Goal: Information Seeking & Learning: Learn about a topic

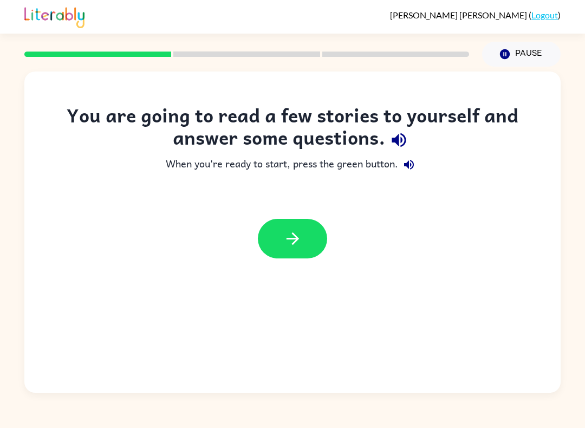
click at [404, 134] on icon "button" at bounding box center [399, 140] width 19 height 19
click at [406, 155] on button "button" at bounding box center [409, 165] width 22 height 22
click at [296, 237] on icon "button" at bounding box center [292, 238] width 12 height 12
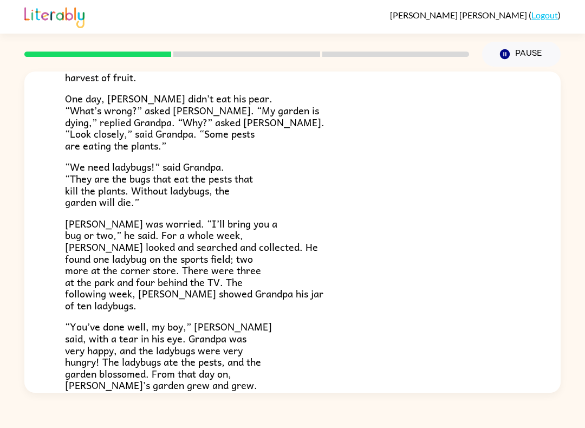
scroll to position [195, 0]
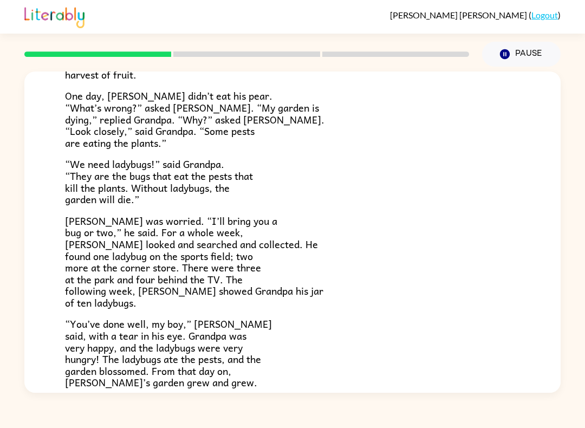
click at [515, 50] on button "Pause Pause" at bounding box center [521, 54] width 79 height 25
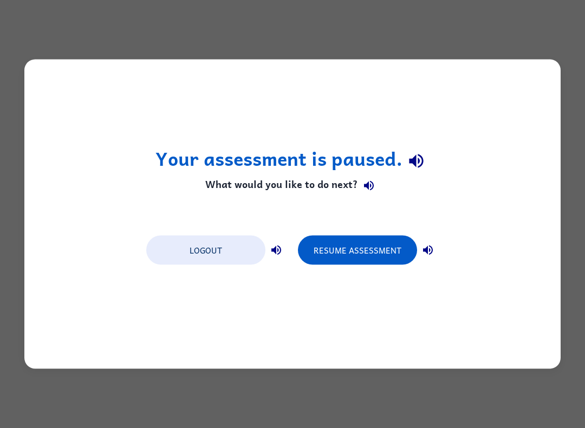
click at [371, 251] on button "Resume Assessment" at bounding box center [357, 250] width 119 height 29
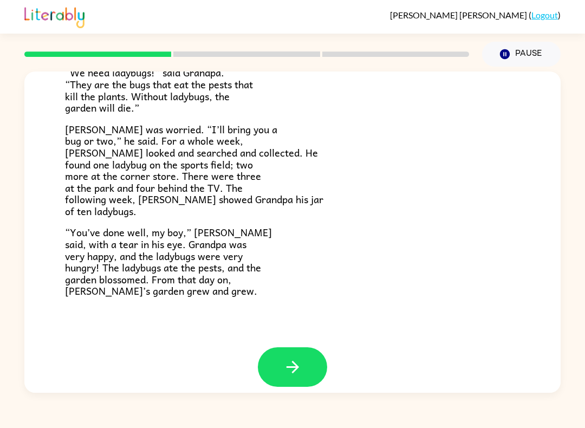
scroll to position [286, 0]
click at [300, 359] on icon "button" at bounding box center [292, 367] width 19 height 19
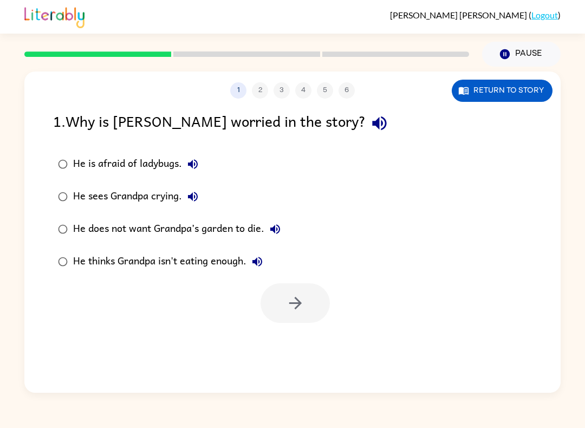
scroll to position [0, 0]
click at [370, 127] on icon "button" at bounding box center [379, 123] width 19 height 19
click at [210, 153] on label "He is afraid of ladybugs." at bounding box center [169, 164] width 244 height 33
click at [200, 196] on button "He sees Grandpa crying." at bounding box center [193, 197] width 22 height 22
click at [210, 160] on label "He is afraid of ladybugs." at bounding box center [169, 164] width 244 height 33
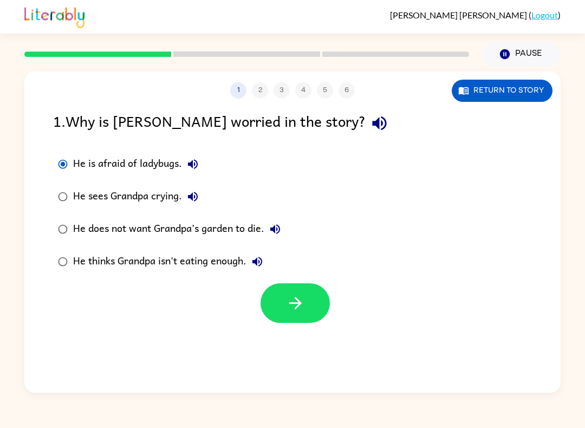
click at [201, 166] on button "He is afraid of ladybugs." at bounding box center [193, 164] width 22 height 22
click at [288, 225] on label "He does not want Grandpa’s garden to die." at bounding box center [169, 229] width 244 height 33
click at [286, 229] on button "He does not want Grandpa’s garden to die." at bounding box center [275, 229] width 22 height 22
click at [268, 265] on button "He thinks Grandpa isn't eating enough." at bounding box center [257, 262] width 22 height 22
click at [504, 81] on button "Return to story" at bounding box center [502, 91] width 101 height 22
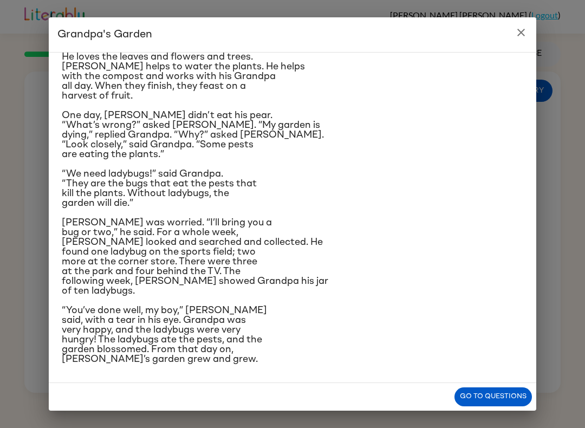
scroll to position [96, 0]
click at [496, 390] on button "Go to questions" at bounding box center [493, 396] width 77 height 19
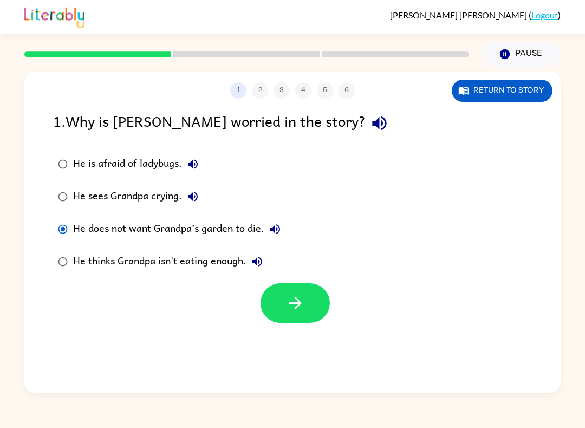
click at [304, 300] on icon "button" at bounding box center [295, 303] width 19 height 19
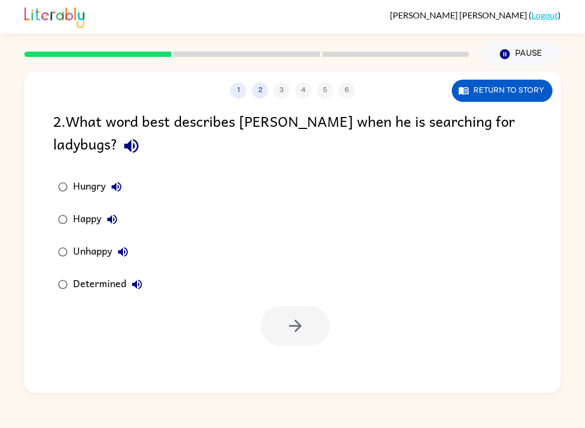
click at [80, 290] on div "Determined" at bounding box center [110, 285] width 75 height 22
click at [312, 322] on button "button" at bounding box center [295, 326] width 69 height 40
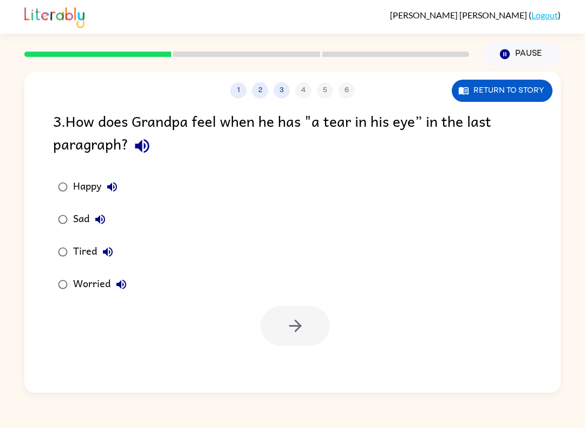
click at [59, 167] on div "3 . How does Grandpa feel when he has "a tear in his eye” in the last paragraph…" at bounding box center [292, 227] width 536 height 236
click at [328, 321] on button "button" at bounding box center [295, 326] width 69 height 40
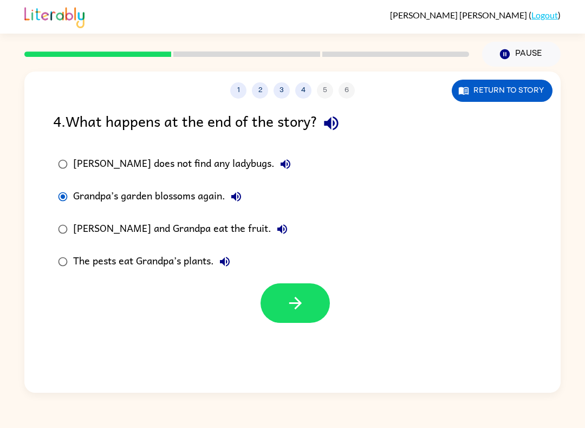
click at [303, 302] on icon "button" at bounding box center [295, 303] width 19 height 19
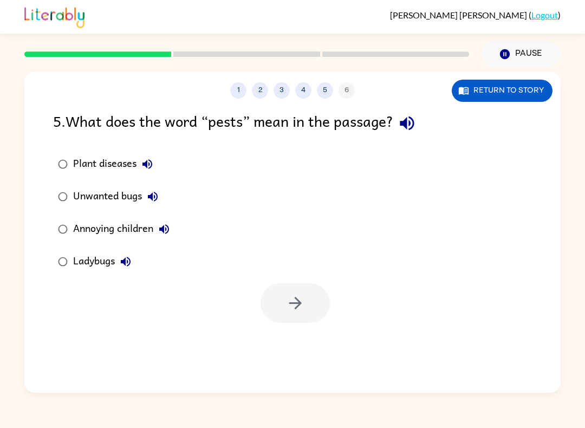
click at [70, 187] on label "Unwanted bugs" at bounding box center [113, 196] width 133 height 33
click at [307, 306] on button "button" at bounding box center [295, 303] width 69 height 40
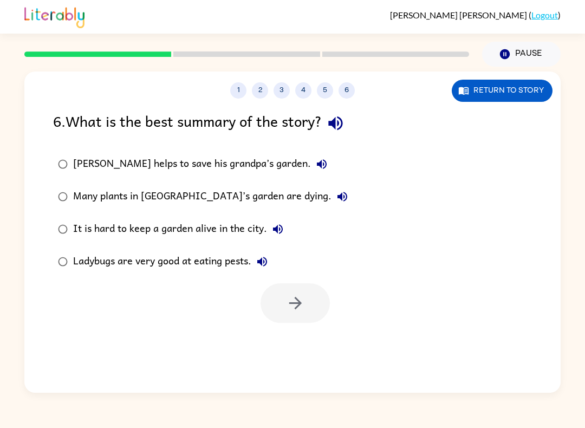
click at [70, 154] on label "[PERSON_NAME] helps to save his grandpa’s garden." at bounding box center [203, 164] width 312 height 33
click at [292, 295] on icon "button" at bounding box center [295, 303] width 19 height 19
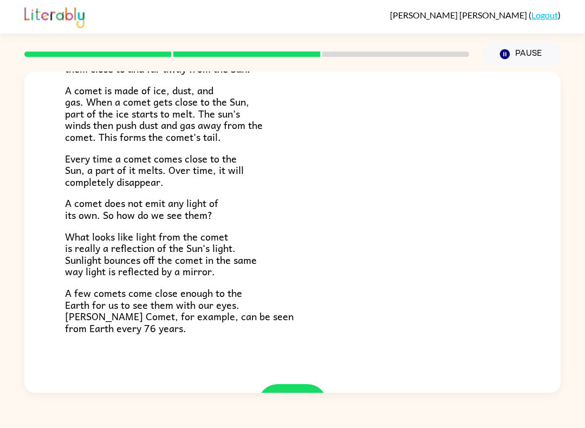
scroll to position [182, 0]
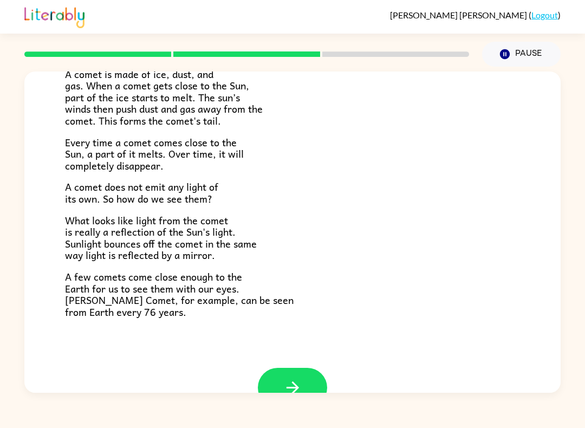
click at [296, 379] on icon "button" at bounding box center [292, 387] width 19 height 19
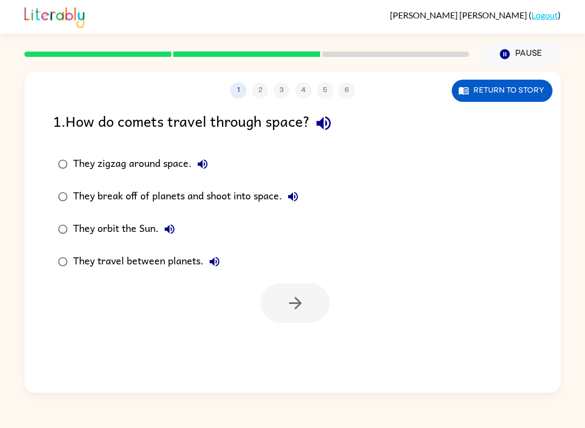
scroll to position [0, 0]
click at [517, 89] on button "Return to story" at bounding box center [502, 91] width 101 height 22
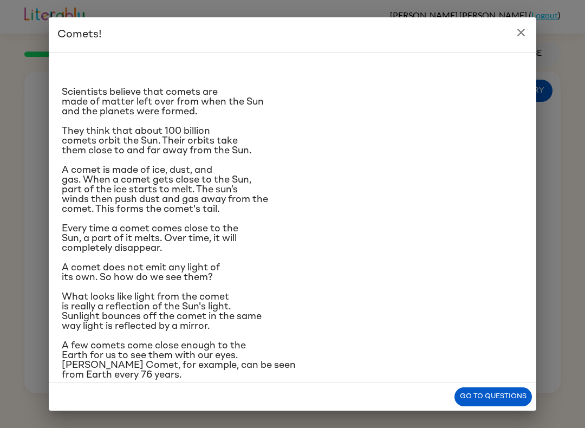
click at [517, 28] on icon "close" at bounding box center [521, 32] width 13 height 13
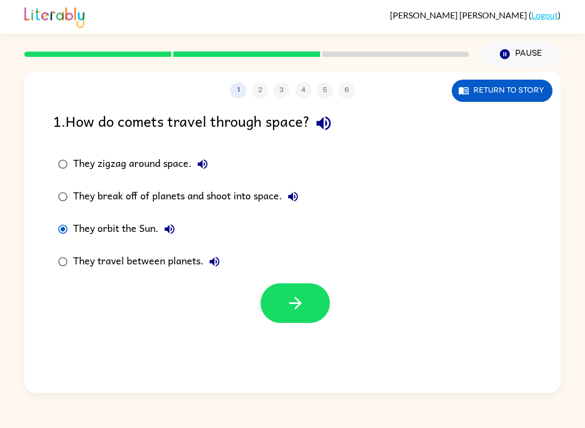
click at [293, 298] on icon "button" at bounding box center [295, 303] width 19 height 19
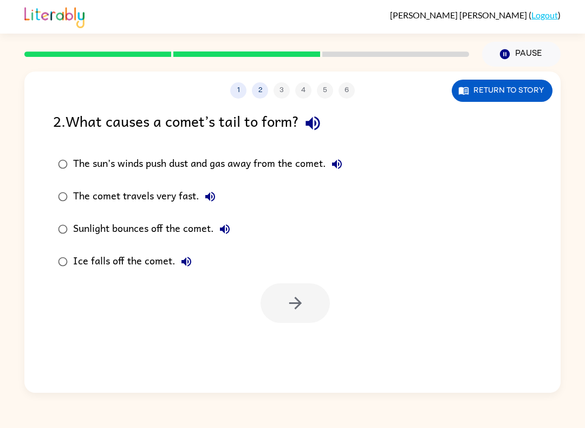
click at [494, 85] on button "Return to story" at bounding box center [502, 91] width 101 height 22
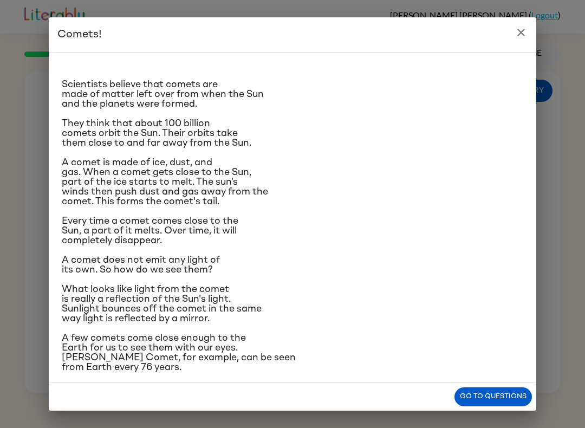
scroll to position [9, 0]
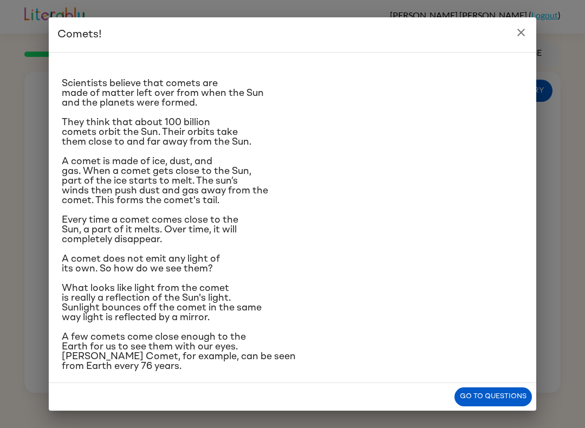
click at [582, 176] on div "Comets! Scientists believe that comets are made of matter left over from when t…" at bounding box center [292, 214] width 585 height 428
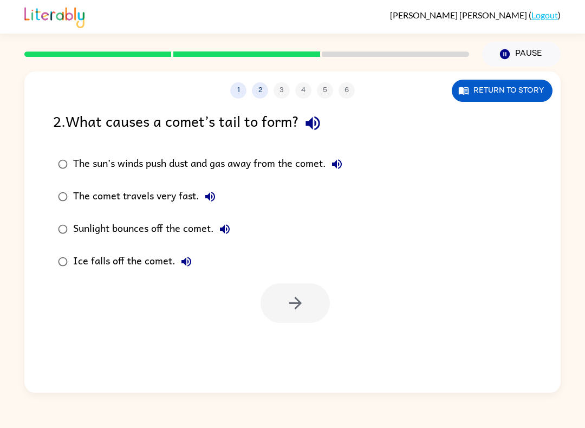
click at [529, 87] on button "Return to story" at bounding box center [502, 91] width 101 height 22
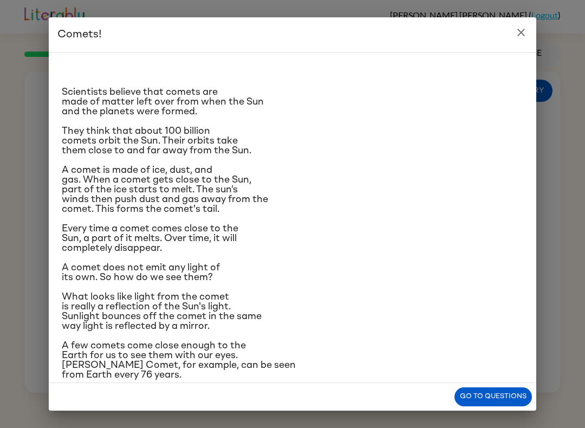
click at [499, 394] on button "Go to questions" at bounding box center [493, 396] width 77 height 19
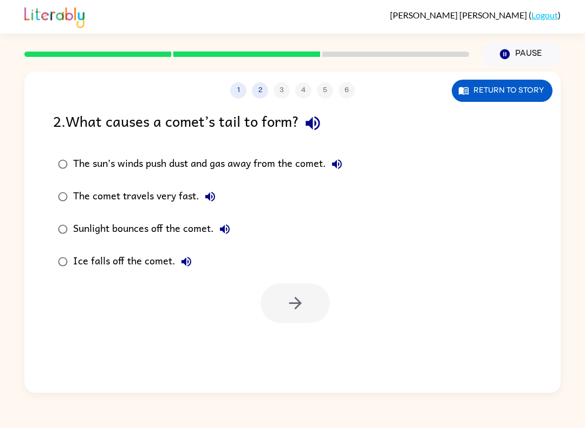
click at [70, 157] on label "The sun’s winds push dust and gas away from the comet." at bounding box center [200, 164] width 306 height 33
click at [323, 304] on button "button" at bounding box center [295, 303] width 69 height 40
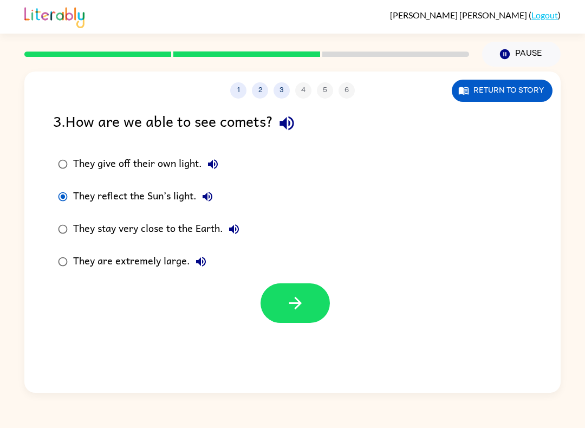
click at [327, 294] on button "button" at bounding box center [295, 303] width 69 height 40
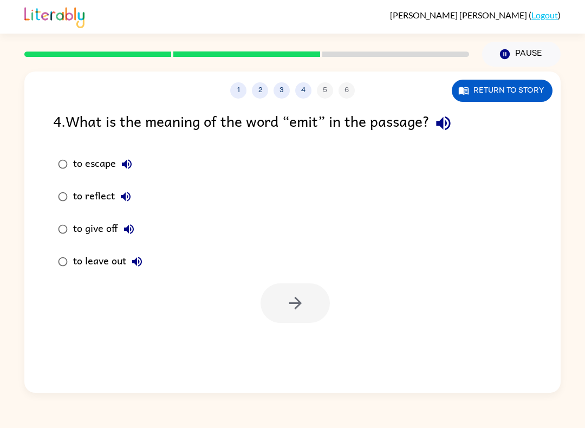
click at [491, 88] on button "Return to story" at bounding box center [502, 91] width 101 height 22
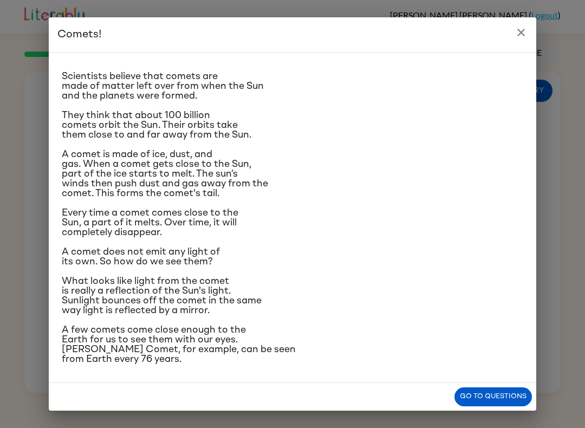
scroll to position [64, 0]
click at [507, 397] on button "Go to questions" at bounding box center [493, 396] width 77 height 19
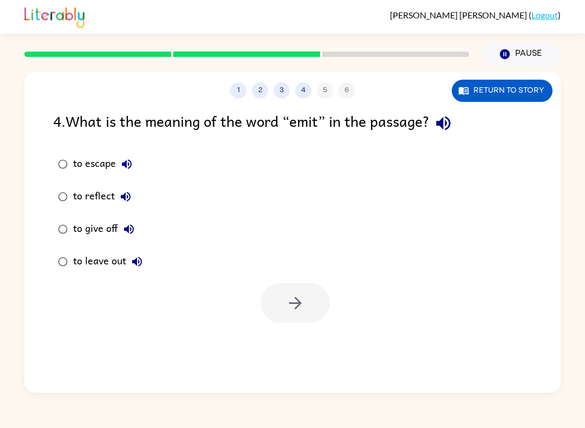
click at [56, 183] on label "to reflect" at bounding box center [100, 196] width 106 height 33
click at [313, 299] on button "button" at bounding box center [295, 303] width 69 height 40
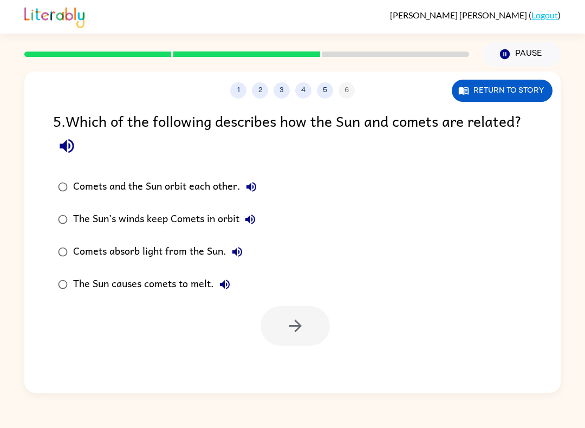
click at [441, 195] on div "Comets and the Sun orbit each other. The Sun’s winds keep Comets in orbit Comet…" at bounding box center [307, 236] width 508 height 130
click at [503, 101] on button "Return to story" at bounding box center [502, 91] width 101 height 22
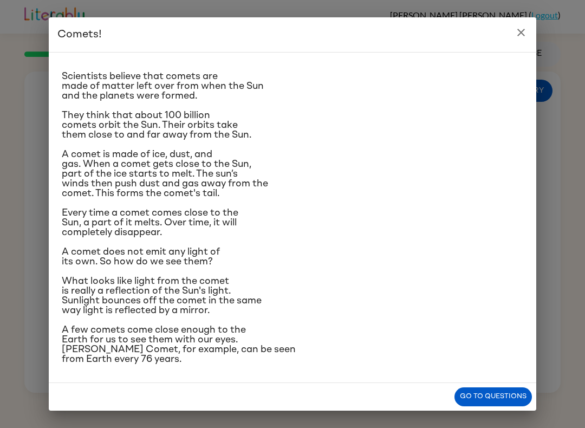
scroll to position [93, 0]
click at [540, 36] on div "Comets! Scientists believe that comets are made of matter left over from when t…" at bounding box center [292, 214] width 585 height 428
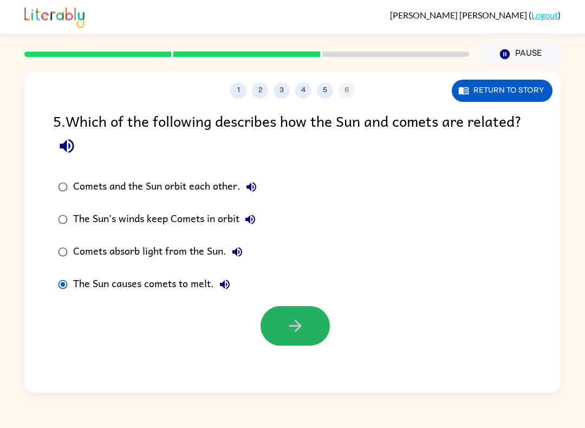
click at [328, 327] on button "button" at bounding box center [295, 326] width 69 height 40
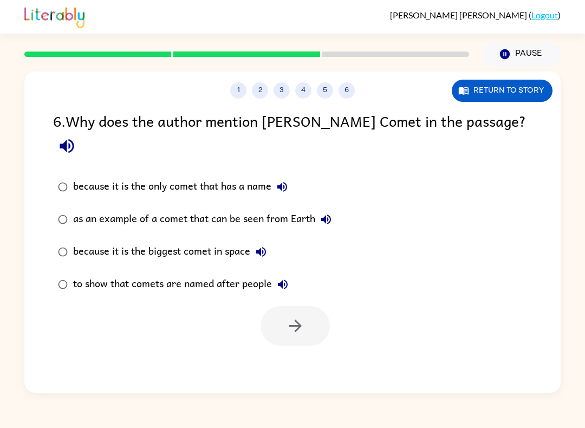
click at [517, 98] on button "Return to story" at bounding box center [502, 91] width 101 height 22
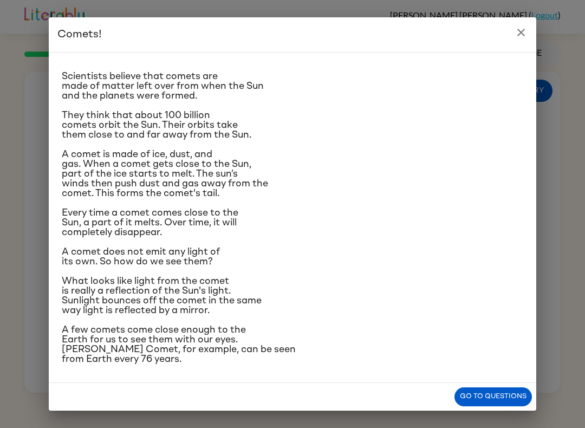
click at [501, 398] on button "Go to questions" at bounding box center [493, 396] width 77 height 19
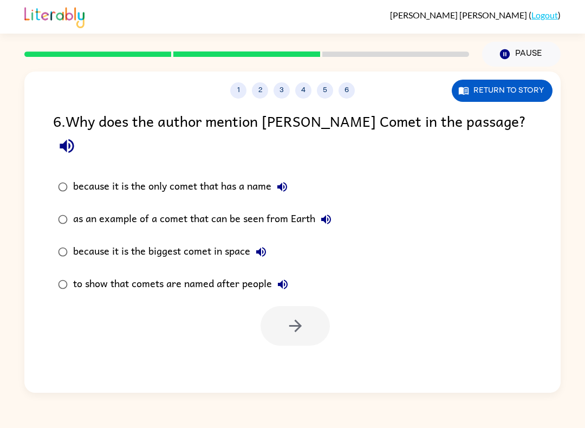
click at [284, 180] on icon "button" at bounding box center [282, 186] width 13 height 13
click at [285, 182] on icon "button" at bounding box center [282, 187] width 10 height 10
click at [301, 171] on label "because it is the only comet that has a name" at bounding box center [194, 187] width 295 height 33
click at [282, 180] on icon "button" at bounding box center [282, 186] width 13 height 13
click at [327, 215] on icon "button" at bounding box center [326, 220] width 10 height 10
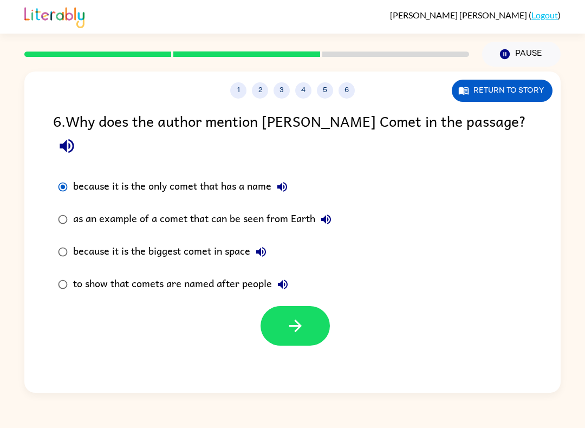
click at [251, 241] on button "because it is the biggest comet in space" at bounding box center [261, 252] width 22 height 22
click at [301, 316] on icon "button" at bounding box center [295, 325] width 19 height 19
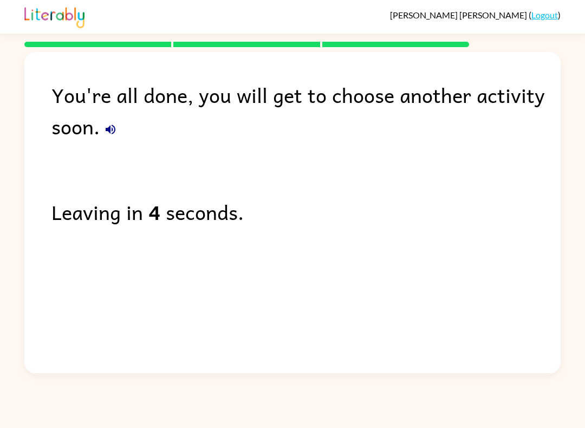
click at [303, 306] on div "You're all done, you will get to choose another activity soon. Leaving in 4 sec…" at bounding box center [292, 210] width 536 height 316
